Goal: Information Seeking & Learning: Compare options

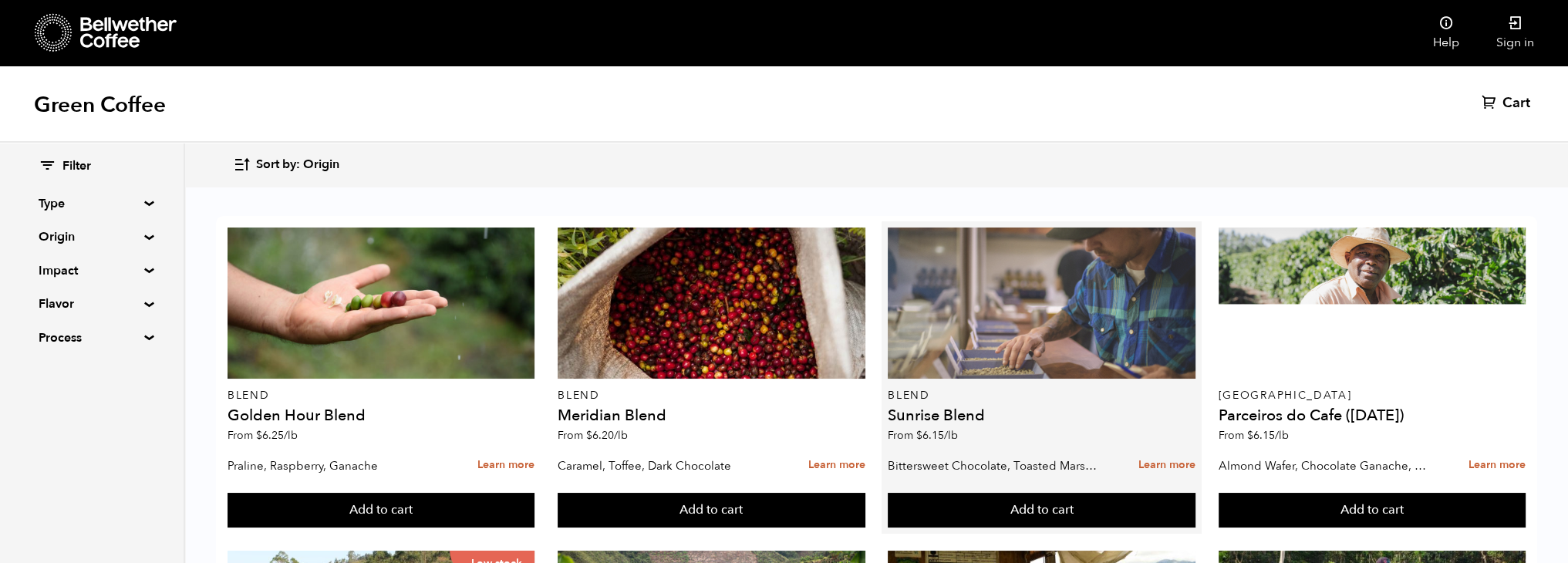
click at [950, 328] on div at bounding box center [1041, 304] width 307 height 151
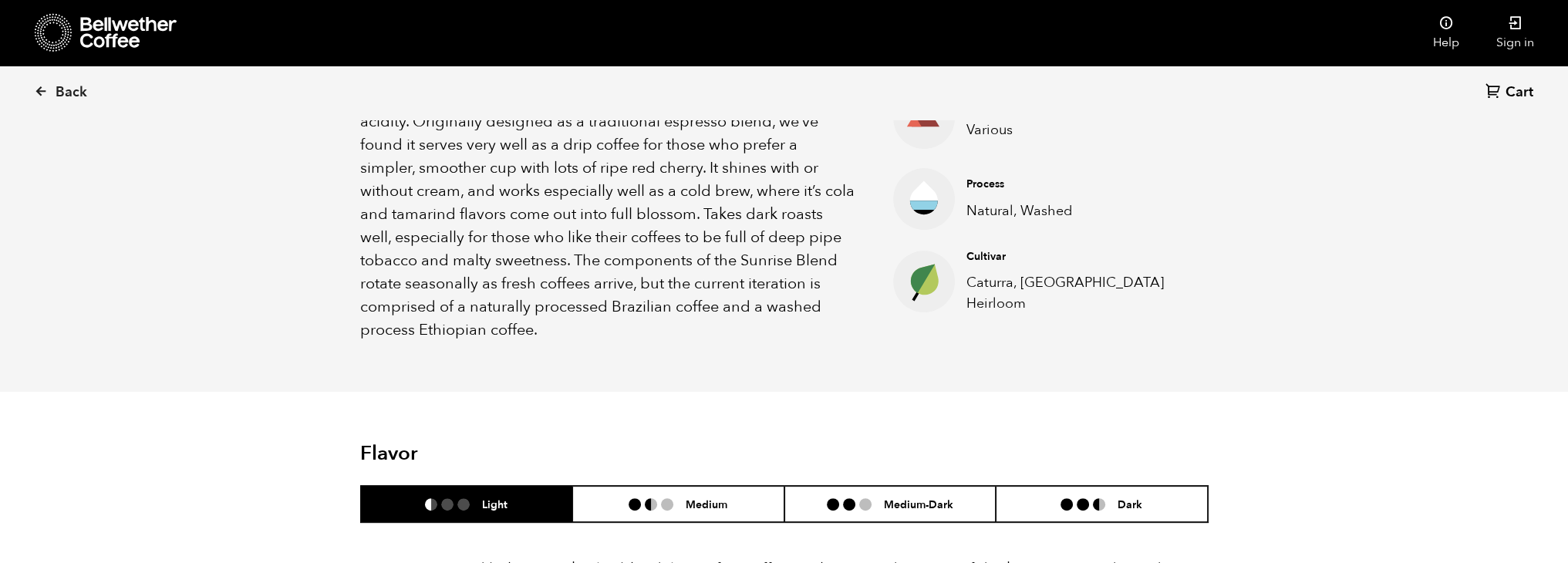
scroll to position [440, 0]
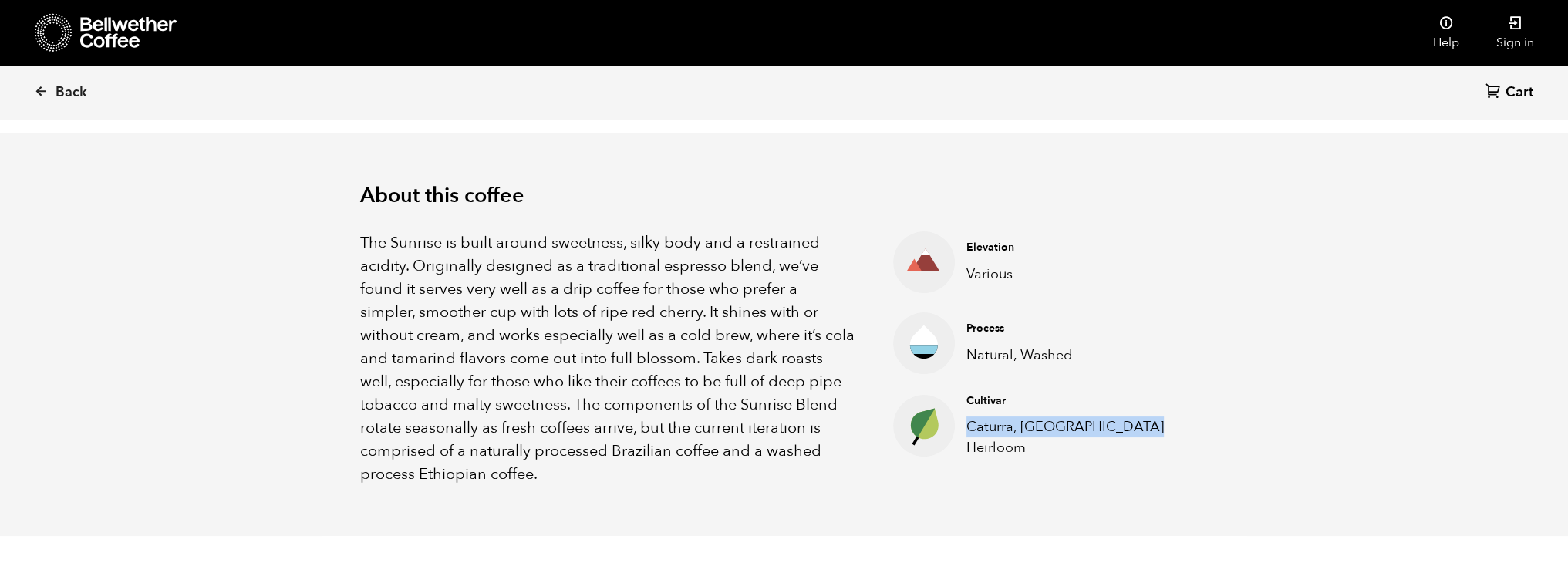
drag, startPoint x: 968, startPoint y: 425, endPoint x: 1024, endPoint y: 443, distance: 58.8
click at [1024, 443] on p "Caturra, Ethiopia Heirloom" at bounding box center [1075, 437] width 218 height 42
copy p "Caturra, Ethiopia Heirloom"
click at [1226, 267] on div "About this coffee The Sunrise is built around sweetness, silky body and a restr…" at bounding box center [784, 335] width 926 height 403
click at [1217, 282] on div "About this coffee The Sunrise is built around sweetness, silky body and a restr…" at bounding box center [784, 335] width 926 height 403
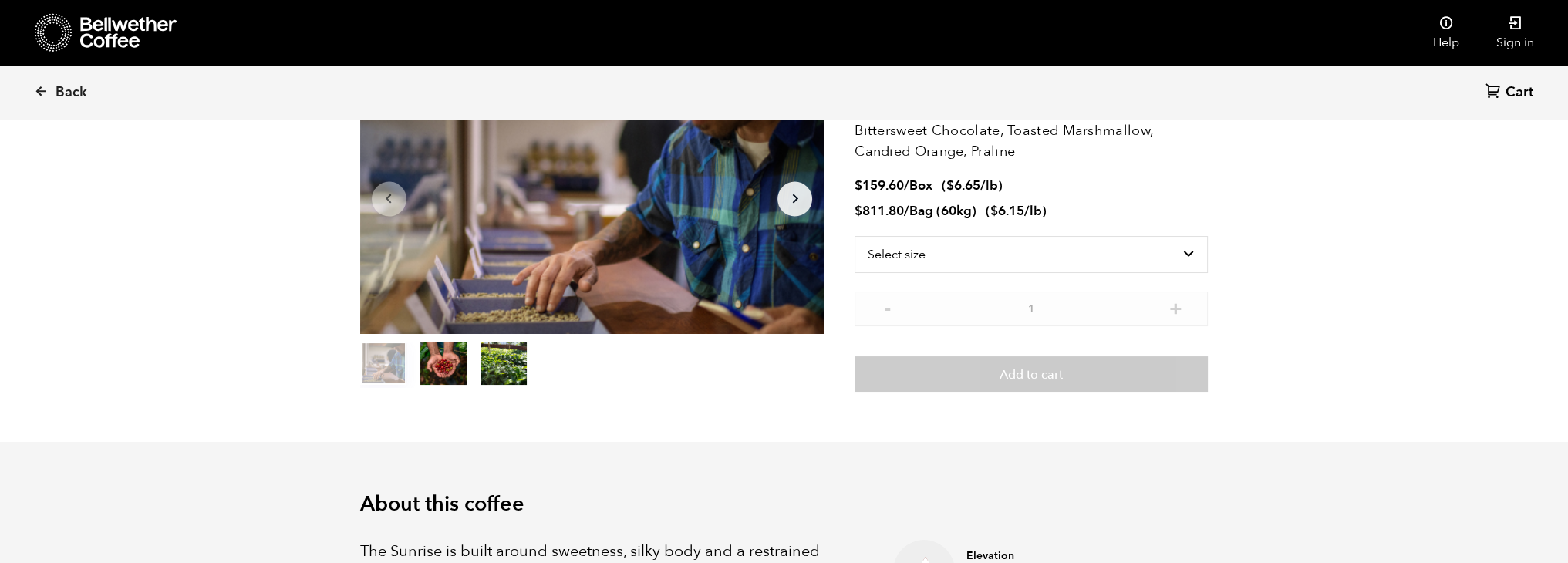
scroll to position [0, 0]
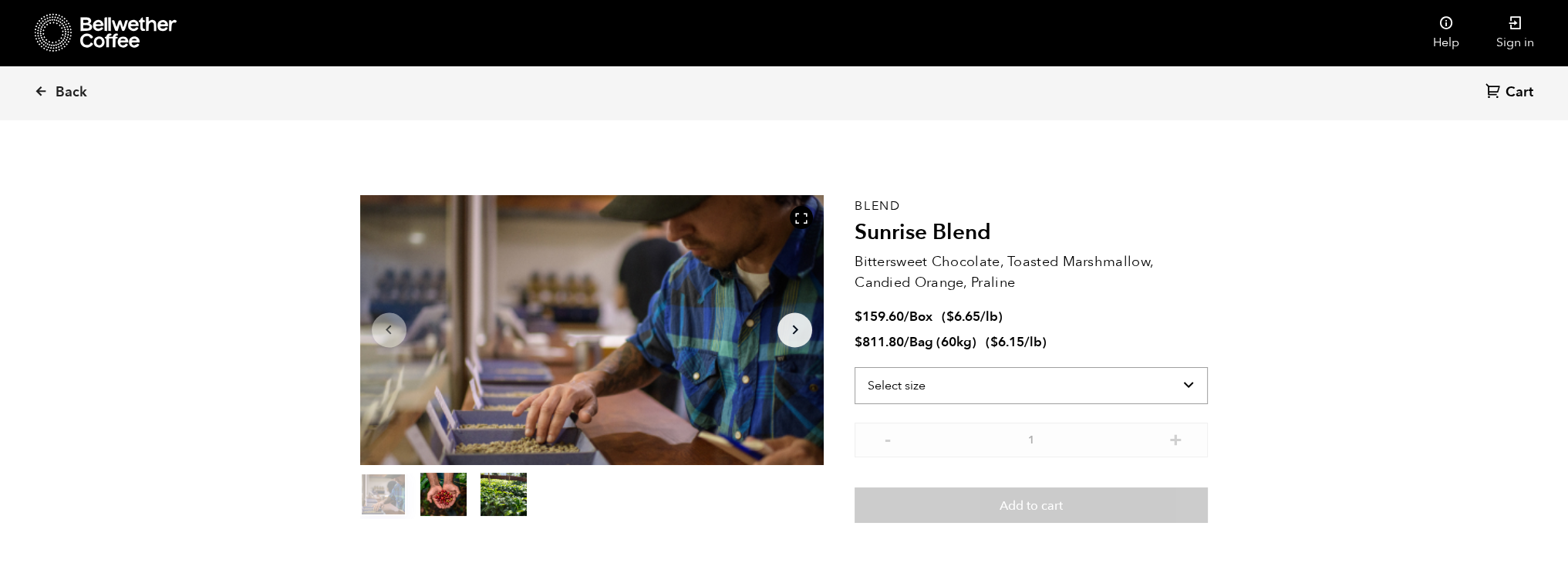
click at [1177, 378] on select "Select size Bag (60kg) (132 lbs) Box (24 lbs)" at bounding box center [1032, 385] width 354 height 37
click at [427, 492] on button "item 1" at bounding box center [443, 498] width 46 height 44
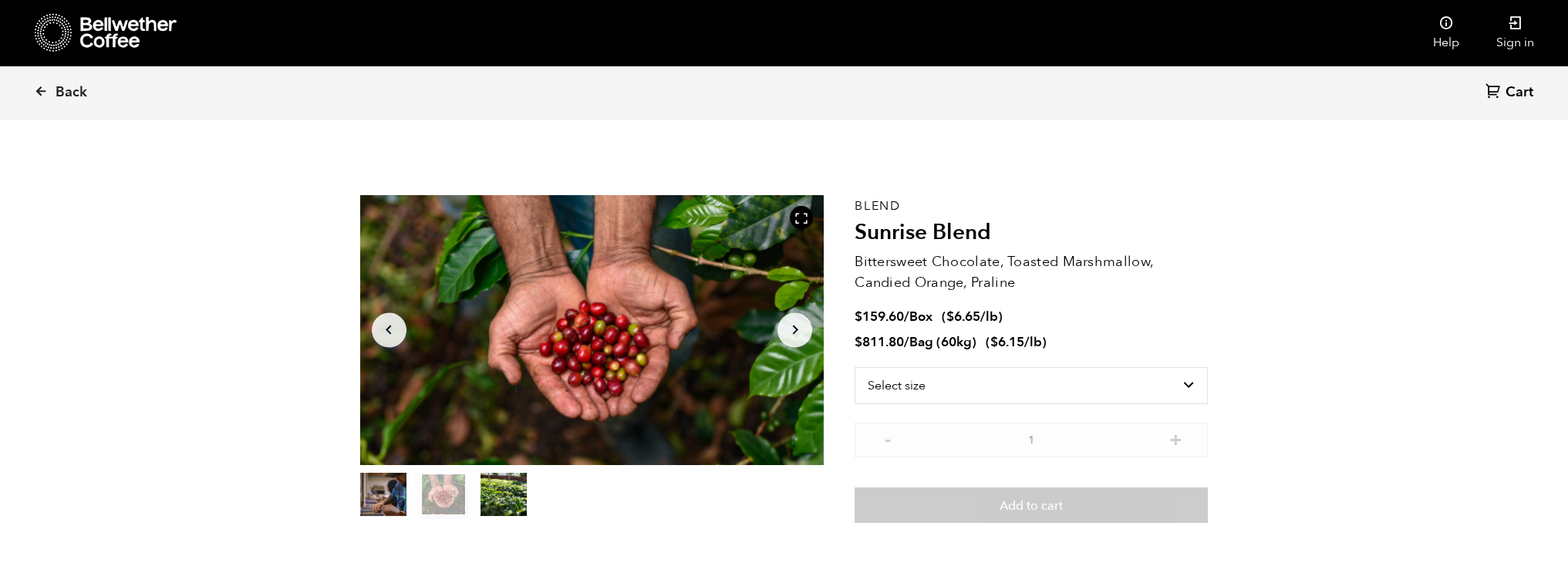
click at [492, 491] on button "item 2" at bounding box center [503, 498] width 46 height 44
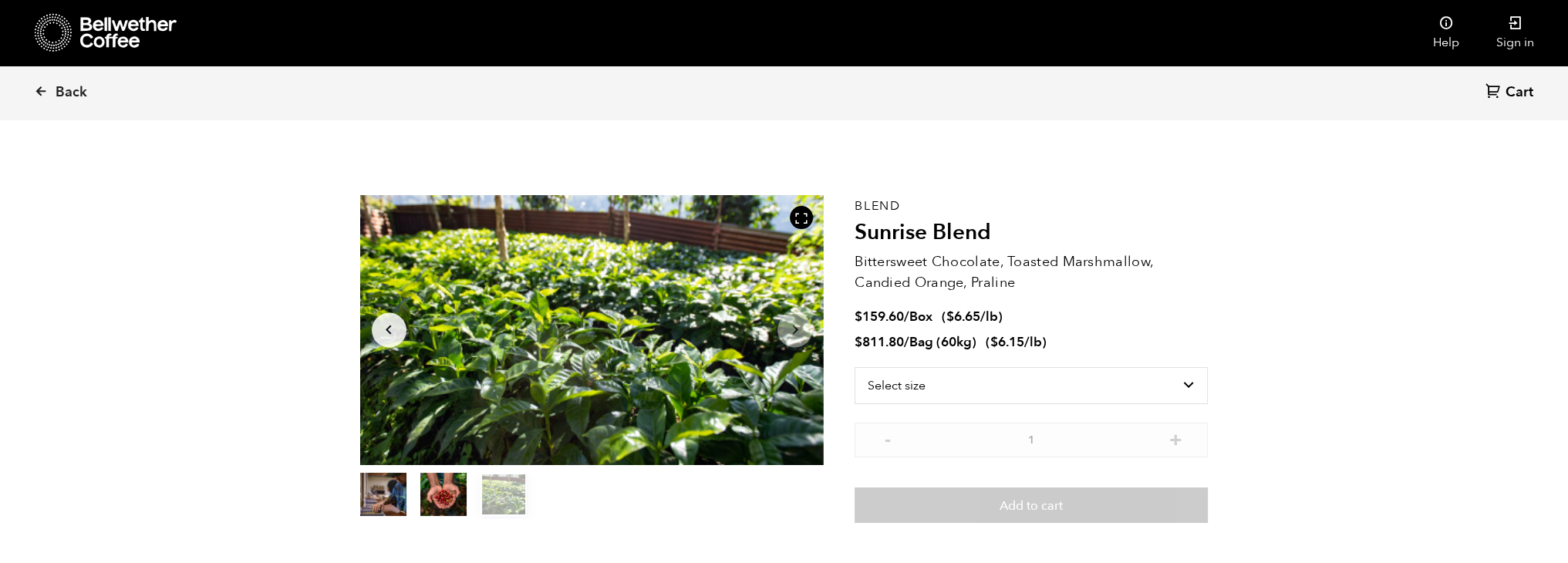
click at [387, 495] on button "item 0" at bounding box center [383, 498] width 46 height 44
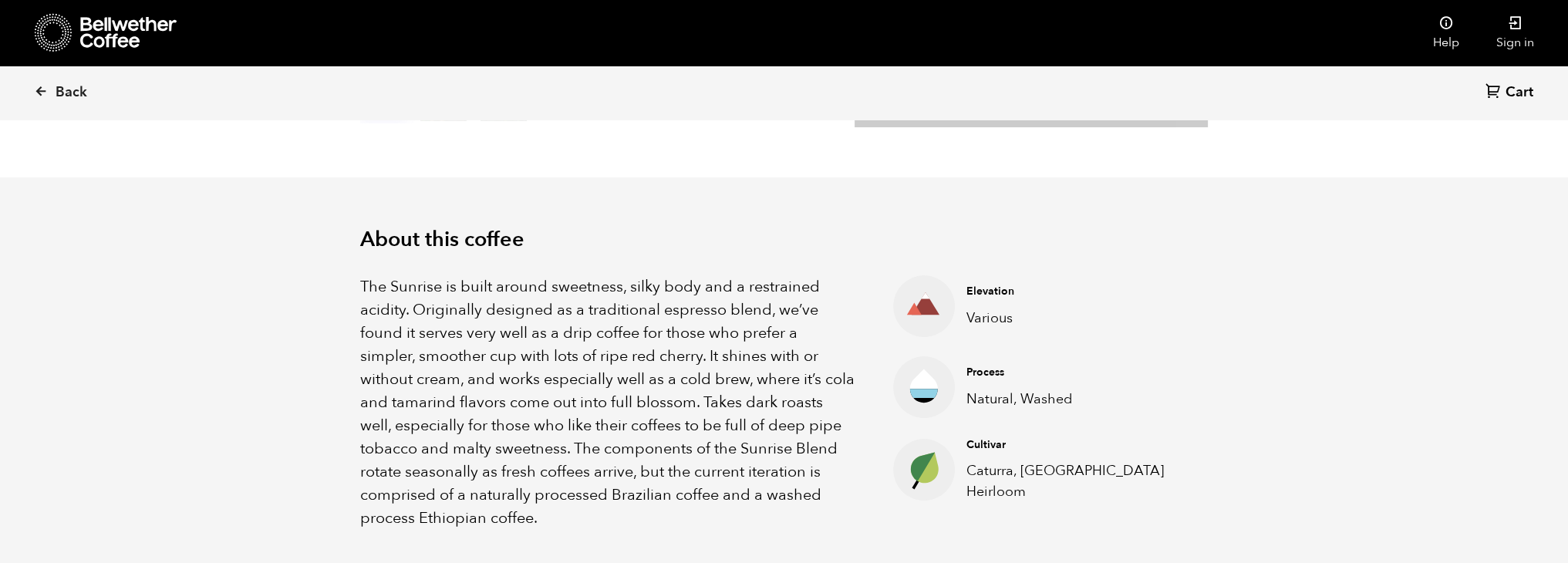
scroll to position [463, 0]
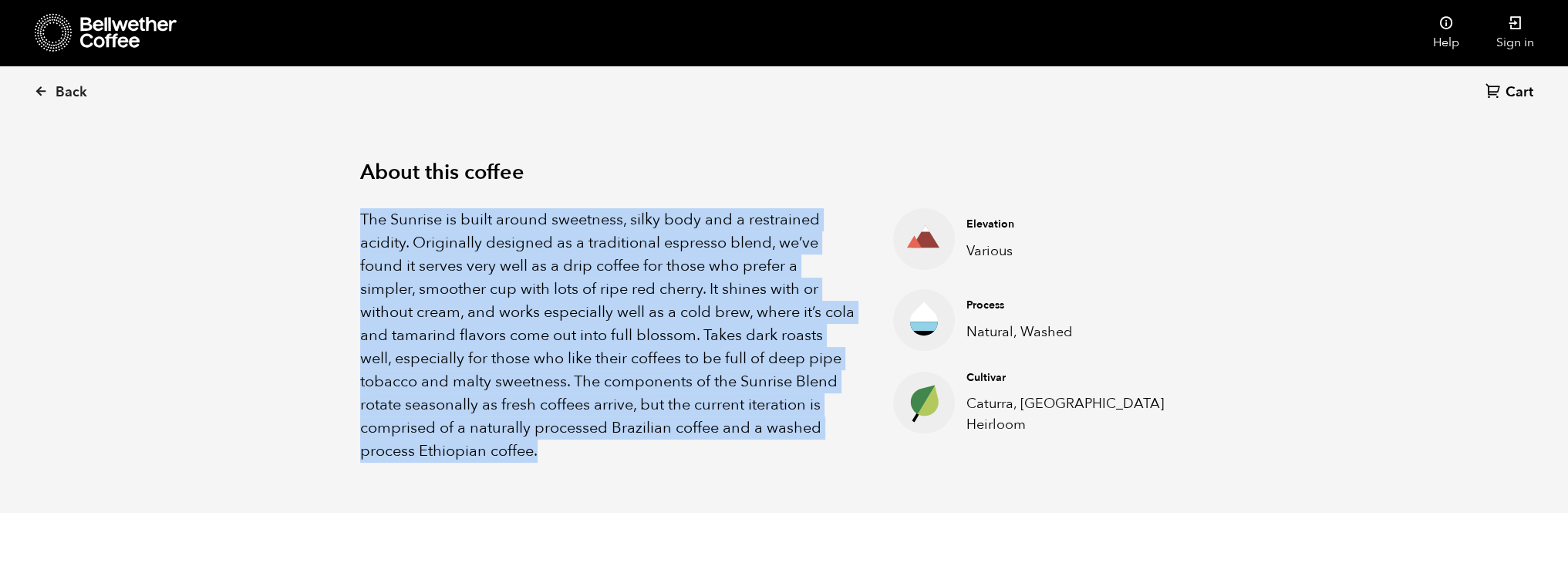
drag, startPoint x: 358, startPoint y: 216, endPoint x: 554, endPoint y: 445, distance: 301.4
click at [554, 445] on div "About this coffee The Sunrise is built around sweetness, silky body and a restr…" at bounding box center [784, 312] width 926 height 403
copy p "The Sunrise is built around sweetness, silky body and a restrained acidity. Ori…"
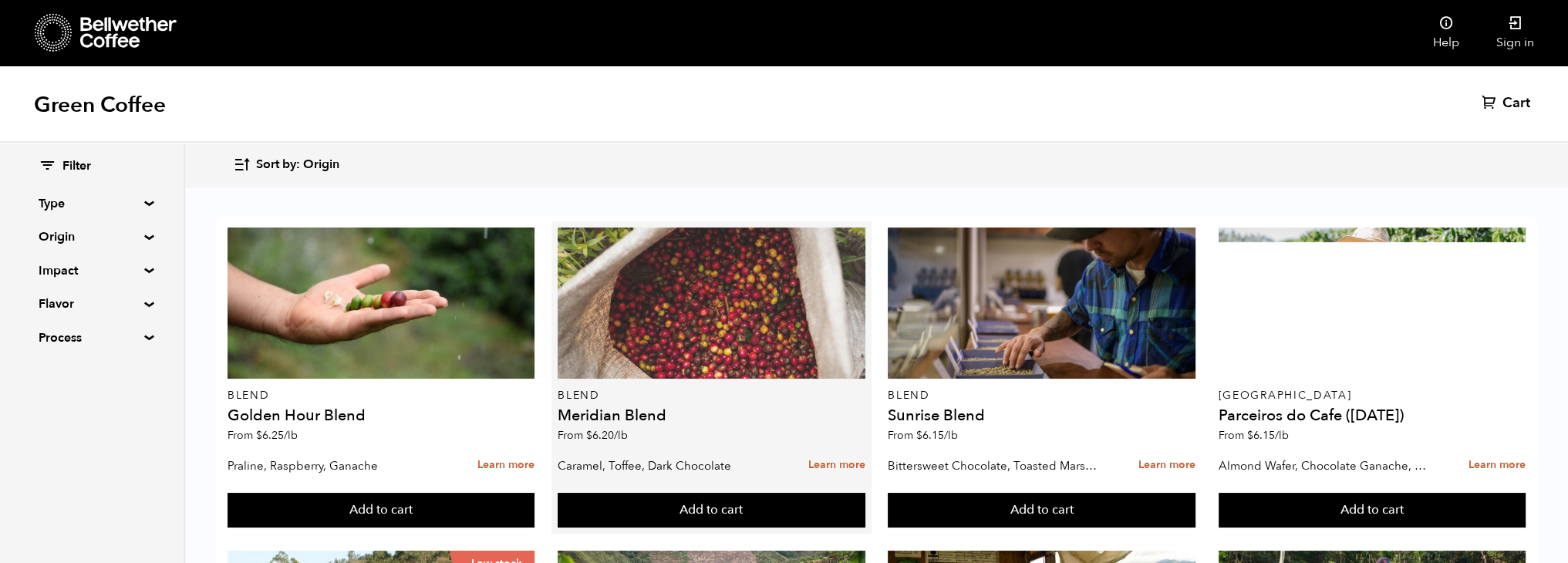
click at [715, 325] on div at bounding box center [711, 304] width 307 height 151
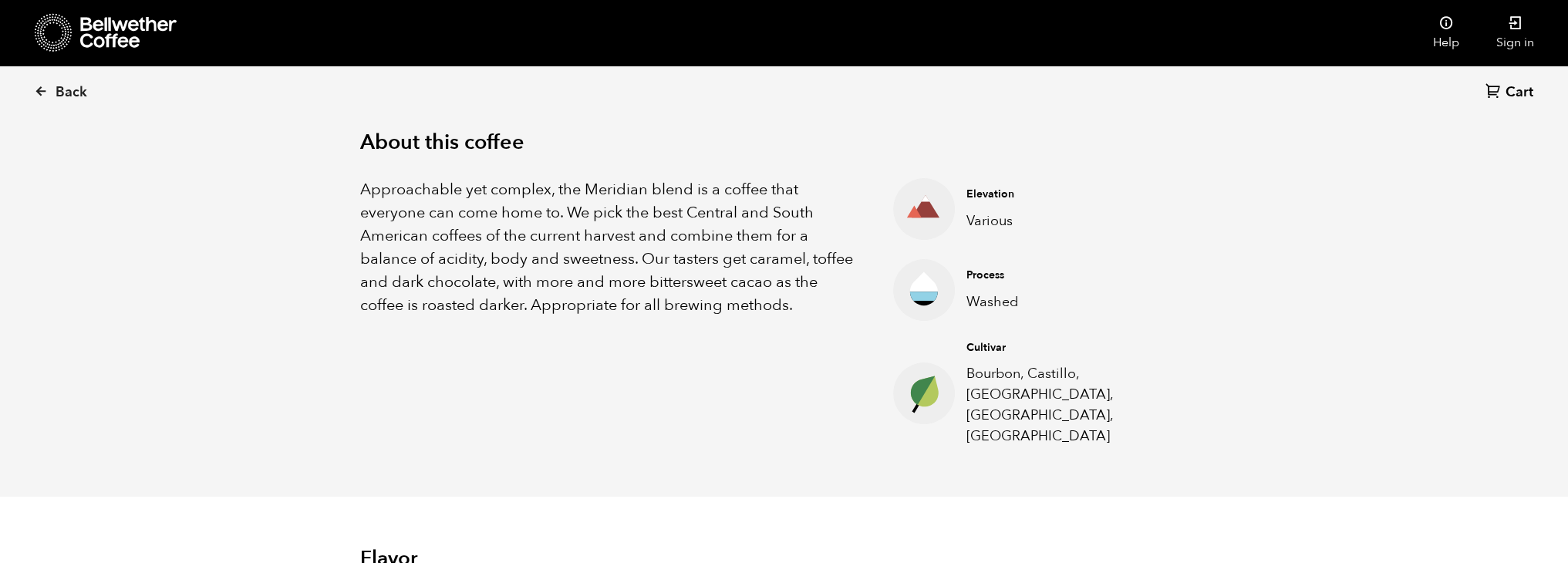
scroll to position [463, 0]
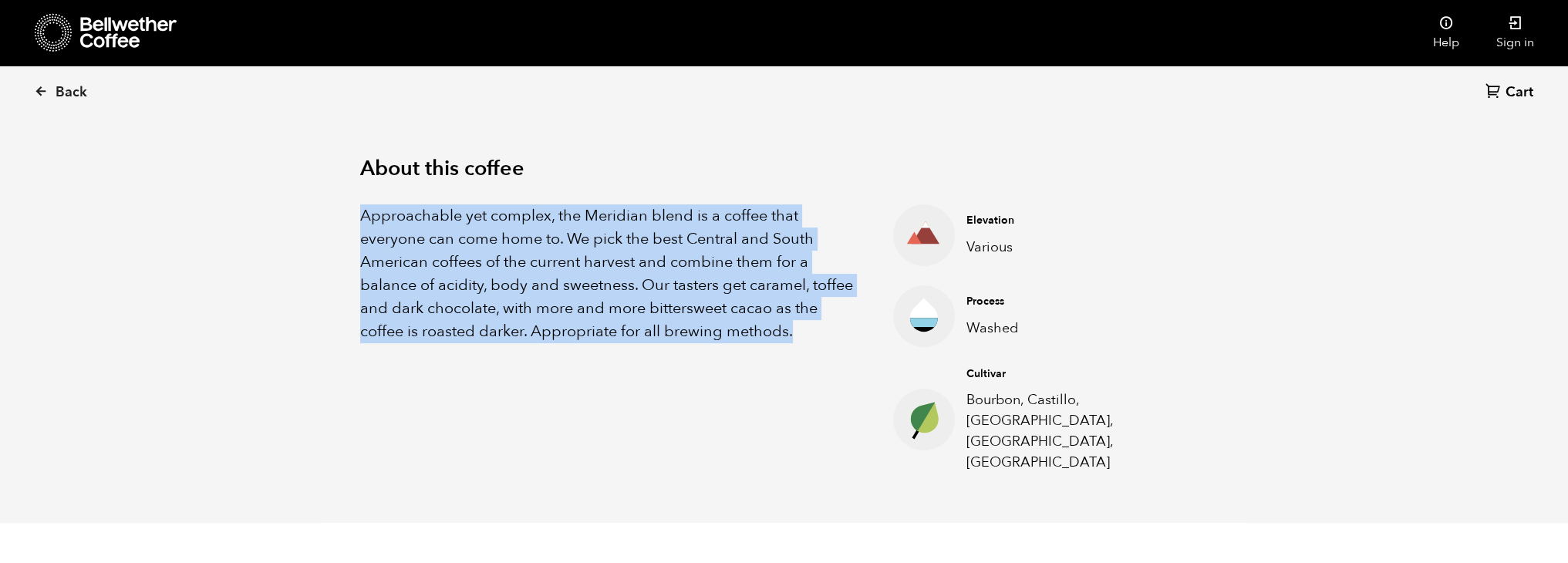
drag, startPoint x: 363, startPoint y: 216, endPoint x: 794, endPoint y: 345, distance: 449.9
click at [794, 345] on div "Approachable yet complex, the Meridian blend is a coffee that everyone can come…" at bounding box center [608, 339] width 496 height 269
copy p "Approachable yet complex, the Meridian blend is a coffee that everyone can come…"
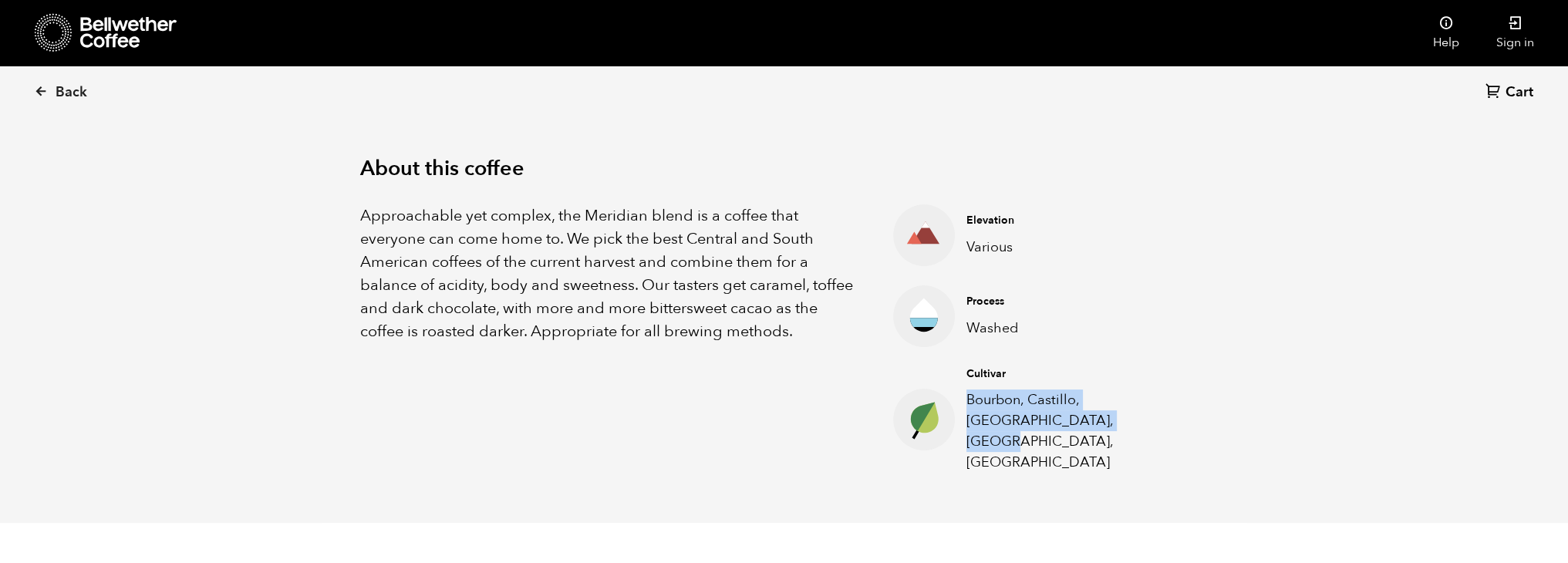
drag, startPoint x: 967, startPoint y: 399, endPoint x: 1022, endPoint y: 414, distance: 57.0
click at [1028, 417] on p "Bourbon, Castillo, Catuai, Caturra, Colombia" at bounding box center [1075, 431] width 218 height 83
copy p "Bourbon, Castillo, Catuai, Caturra, Colombia"
click at [52, 94] on link "Back" at bounding box center [81, 92] width 96 height 52
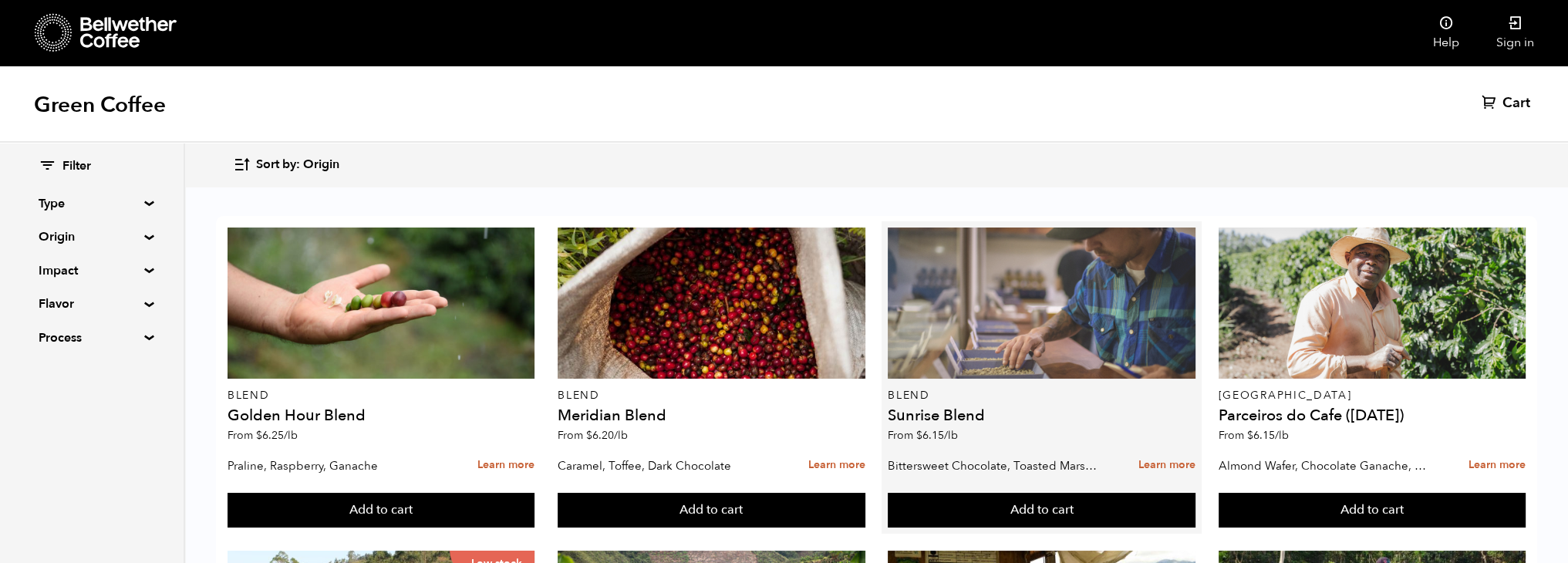
click at [956, 345] on div at bounding box center [1041, 304] width 307 height 151
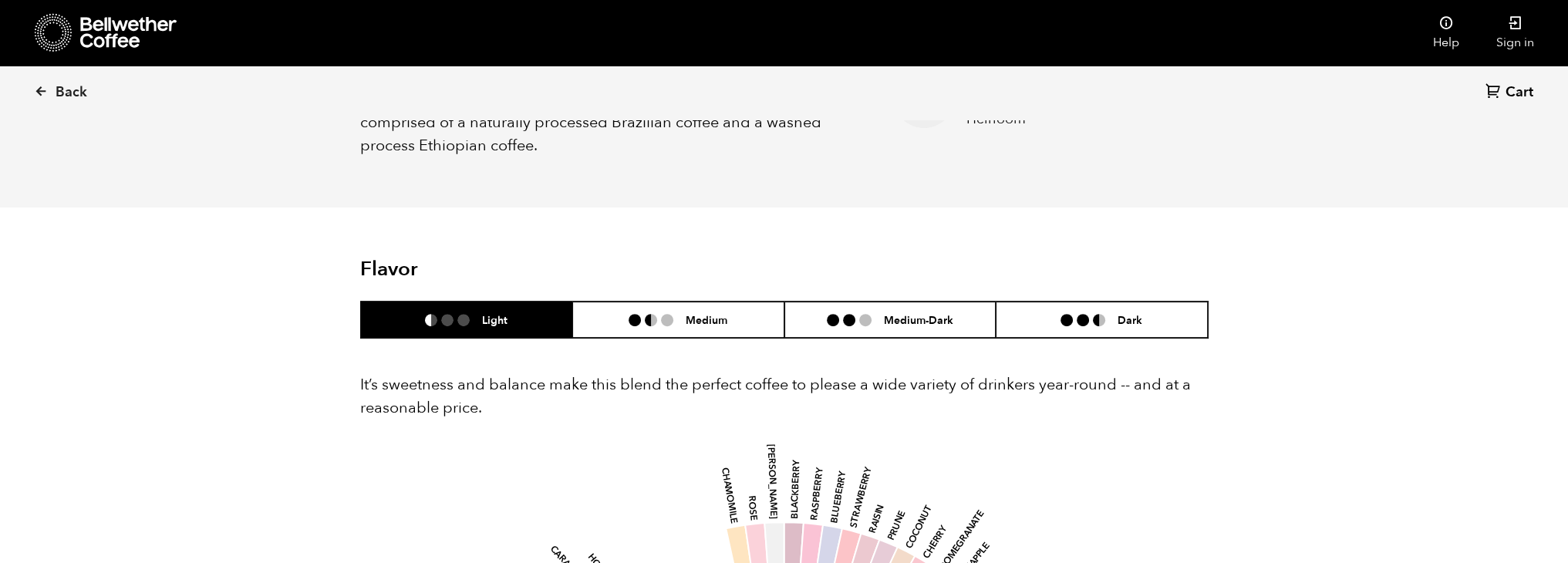
scroll to position [772, 0]
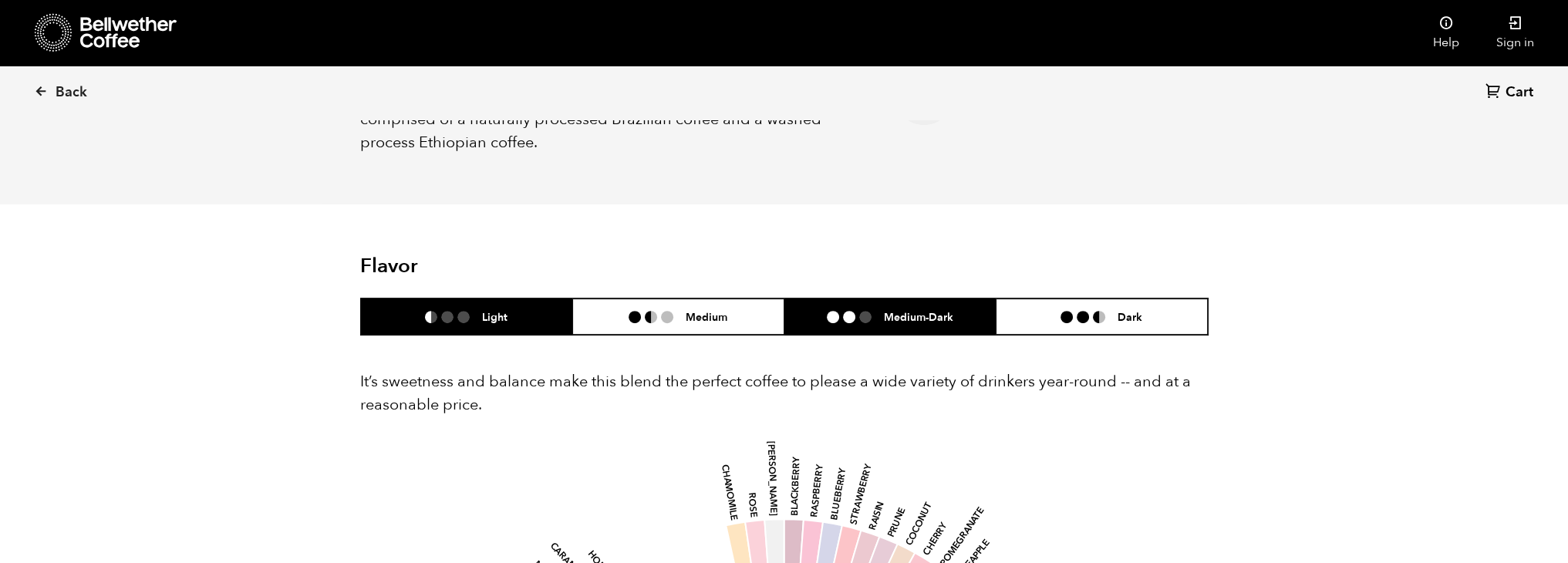
click at [880, 308] on li "Medium-Dark" at bounding box center [890, 317] width 212 height 36
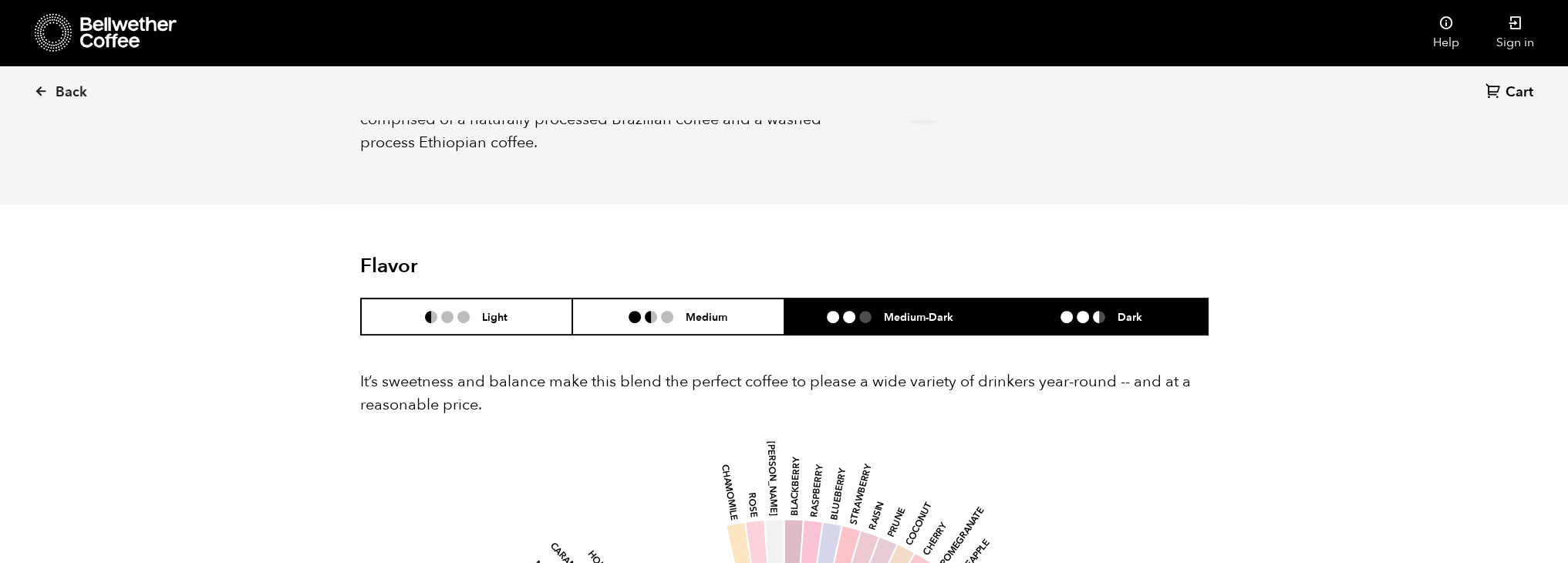
click at [1123, 325] on li "Dark" at bounding box center [1102, 317] width 212 height 36
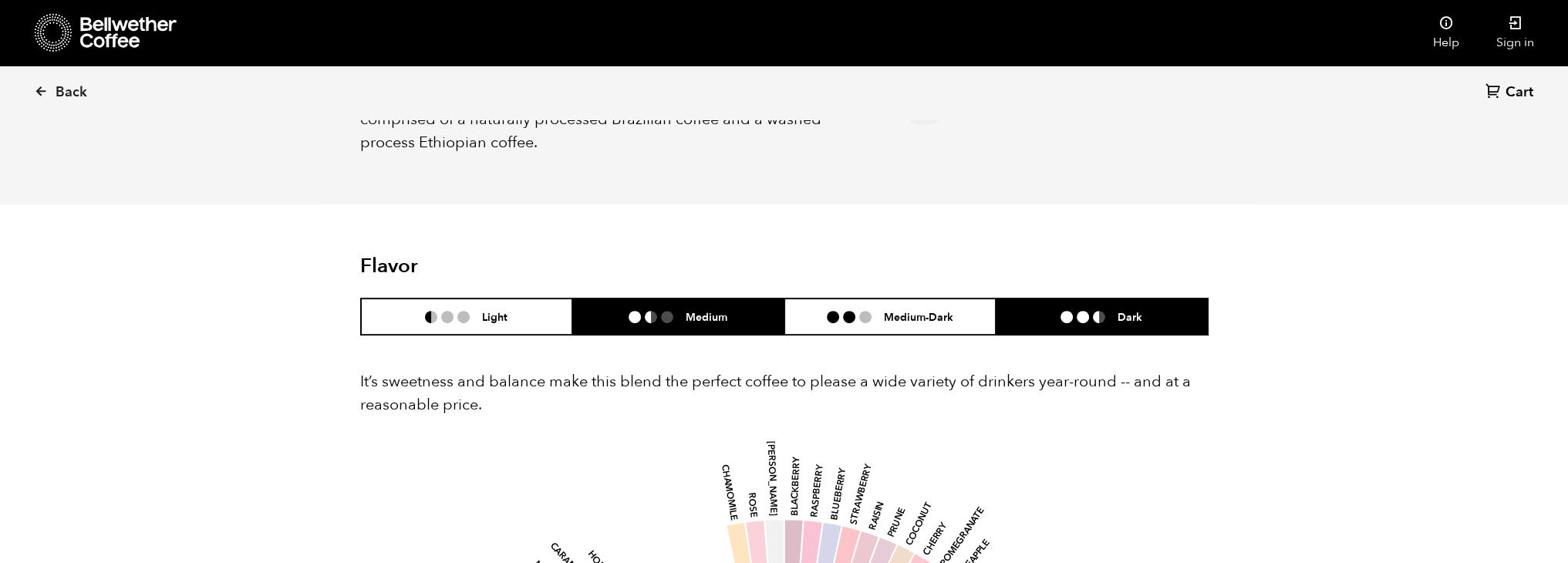
click at [706, 317] on h6 "Medium" at bounding box center [706, 317] width 42 height 13
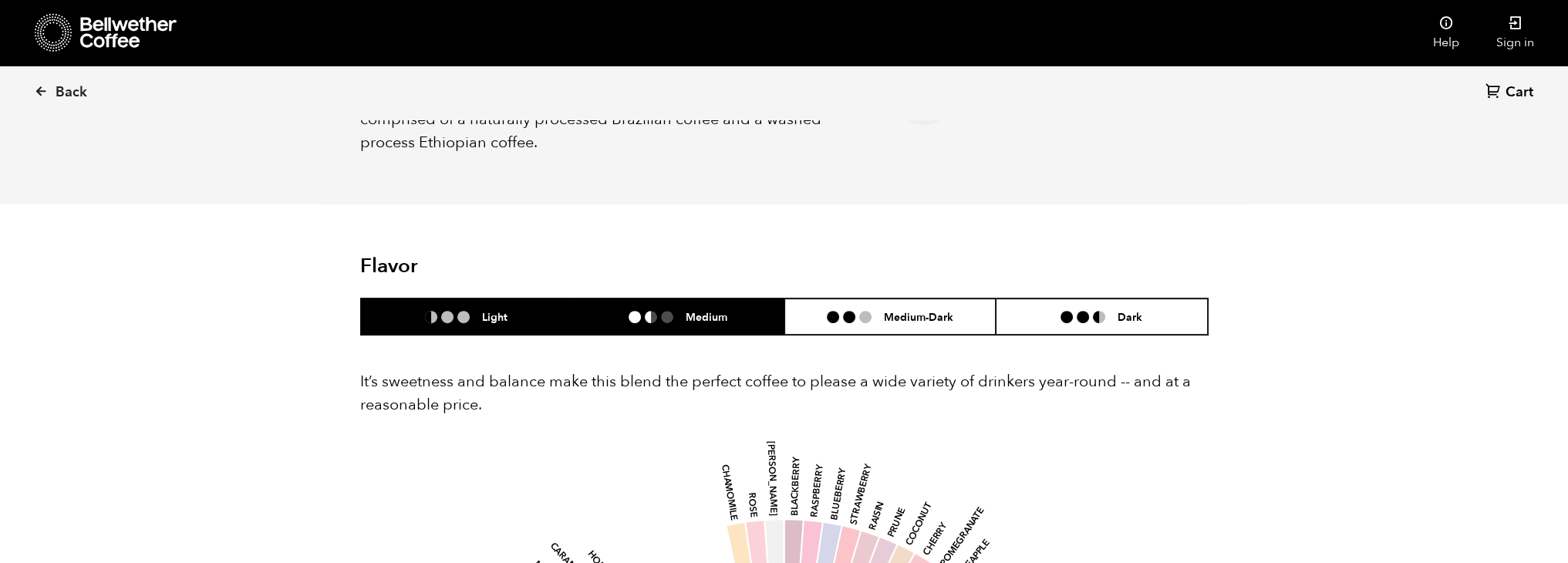
click at [513, 325] on li "Light" at bounding box center [467, 317] width 212 height 36
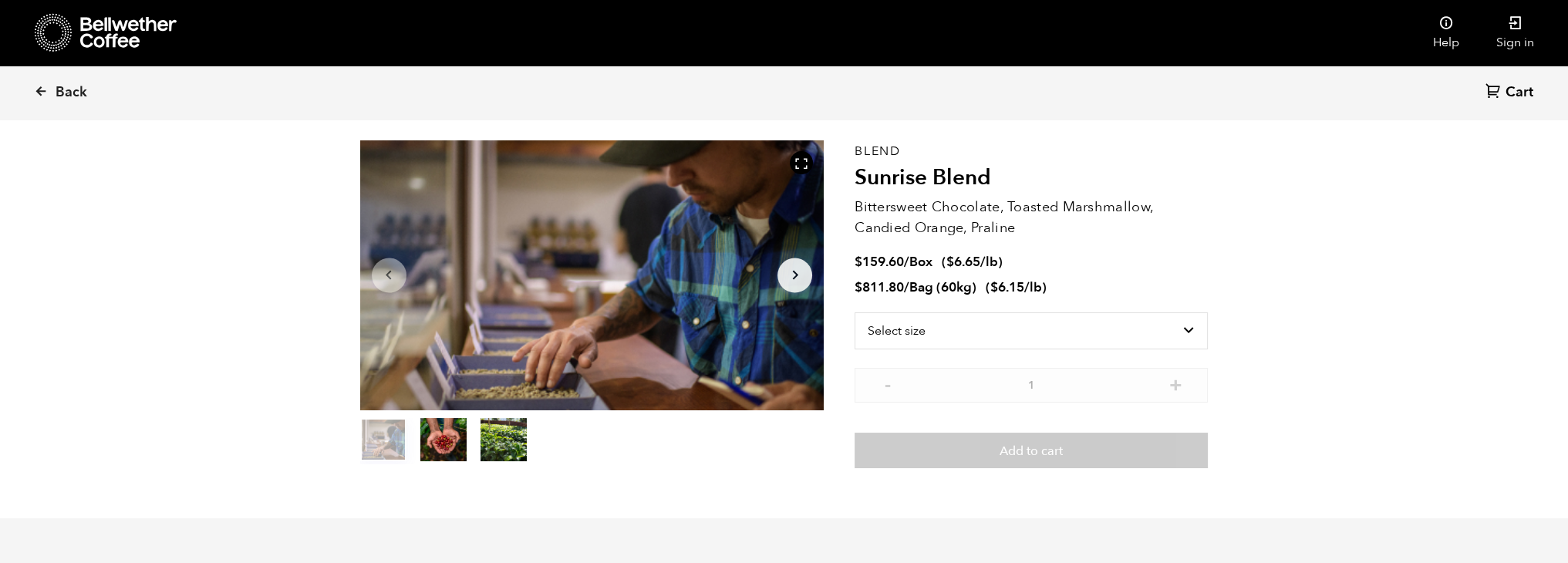
scroll to position [0, 0]
